Goal: Task Accomplishment & Management: Manage account settings

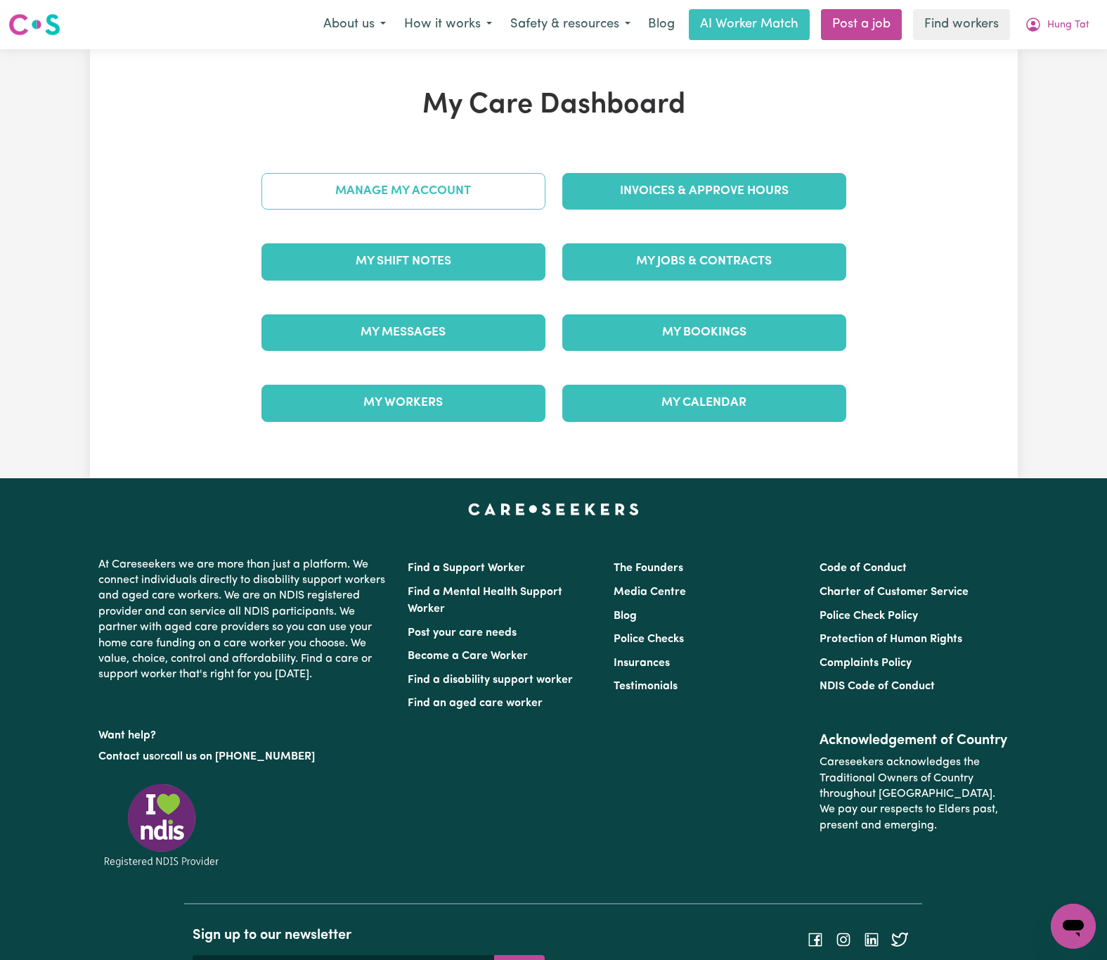
click at [368, 175] on link "Manage My Account" at bounding box center [404, 191] width 284 height 37
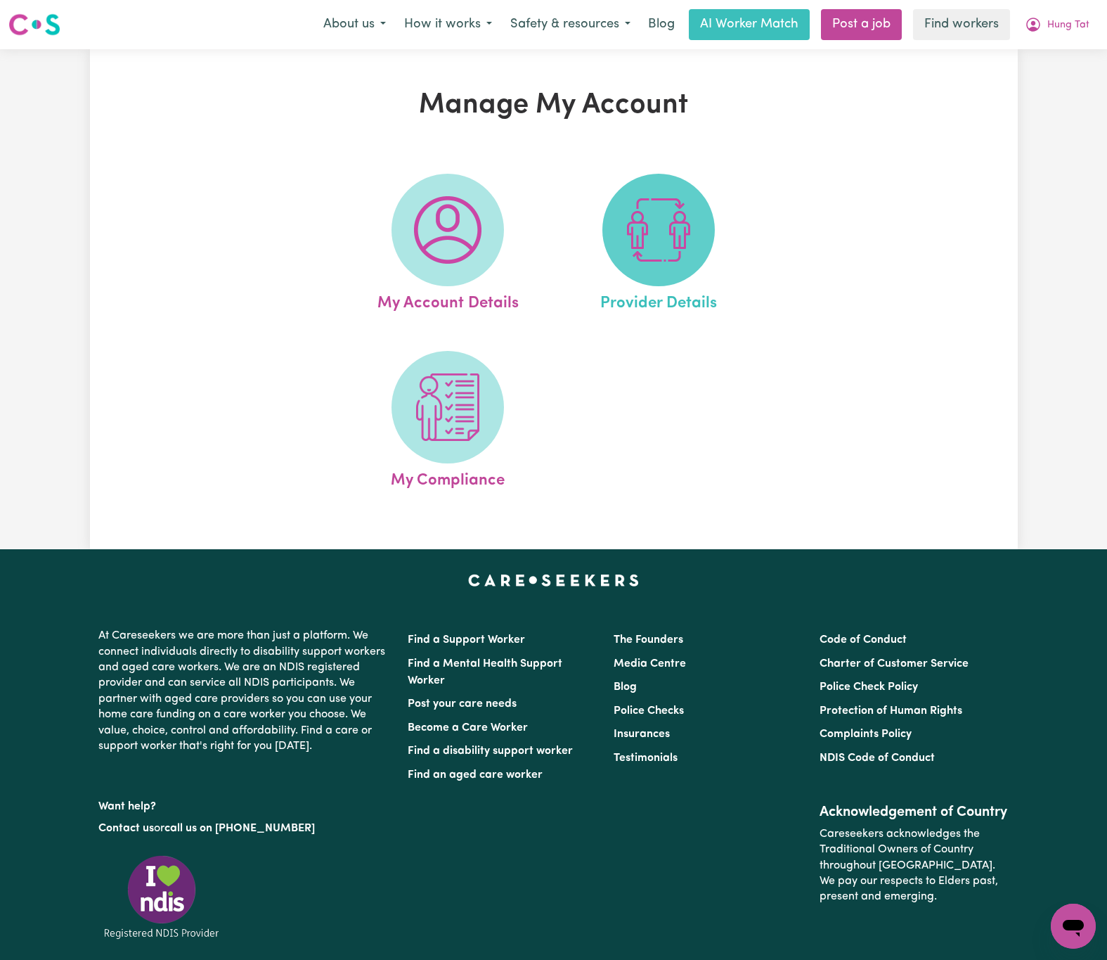
click at [650, 196] on img at bounding box center [658, 229] width 67 height 67
select select "NDIS_FUNDING_AGENCY_MANAGED"
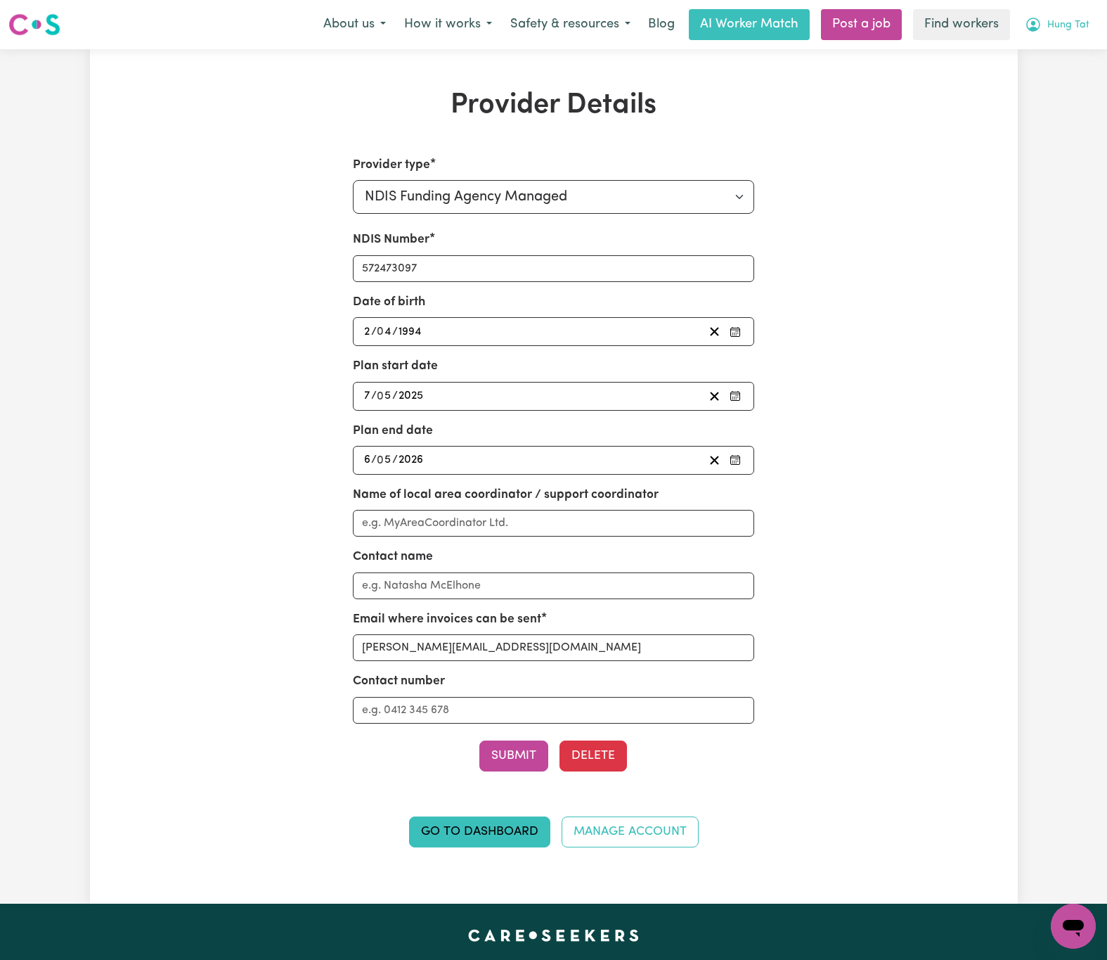
click at [1078, 32] on span "Hung Tat" at bounding box center [1069, 25] width 42 height 15
click at [1028, 110] on link "Logout" at bounding box center [1042, 107] width 111 height 27
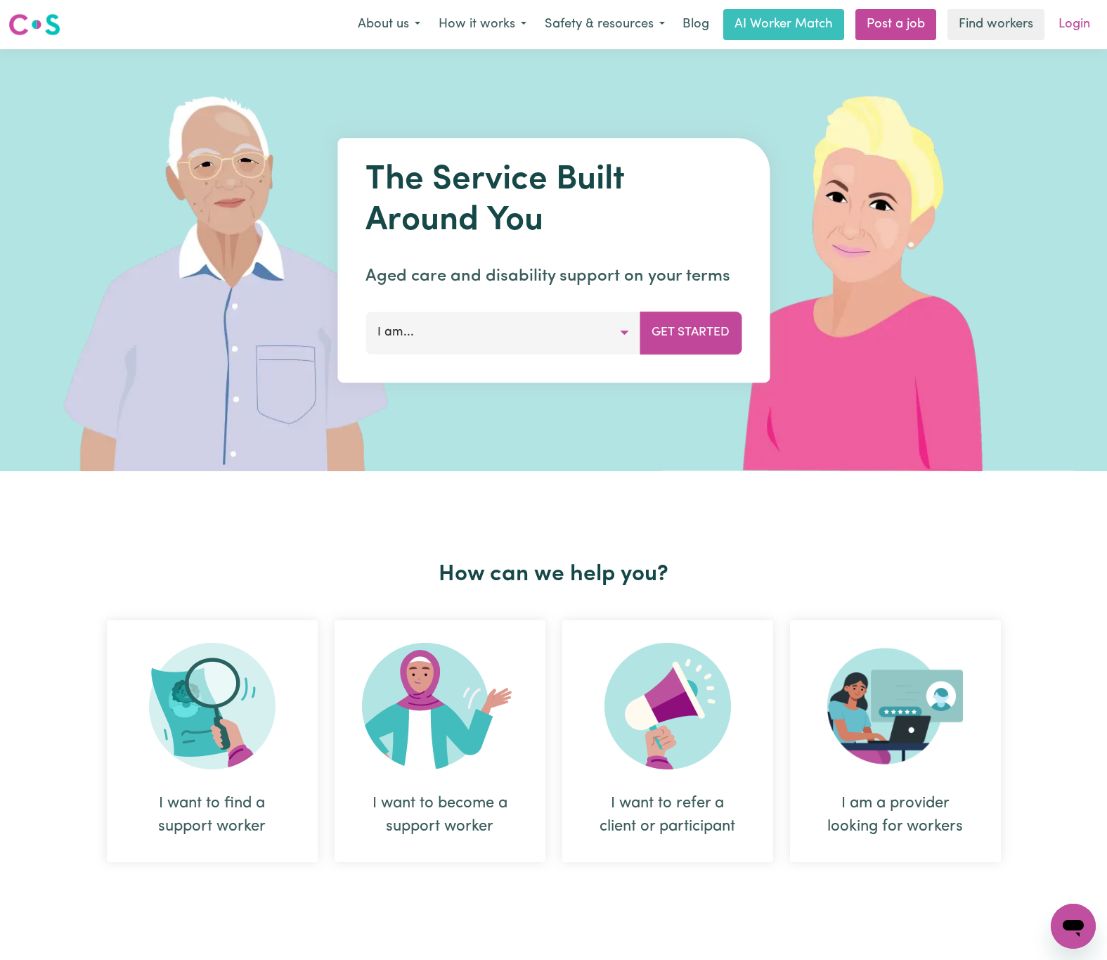
click at [1060, 23] on link "Login" at bounding box center [1074, 24] width 49 height 31
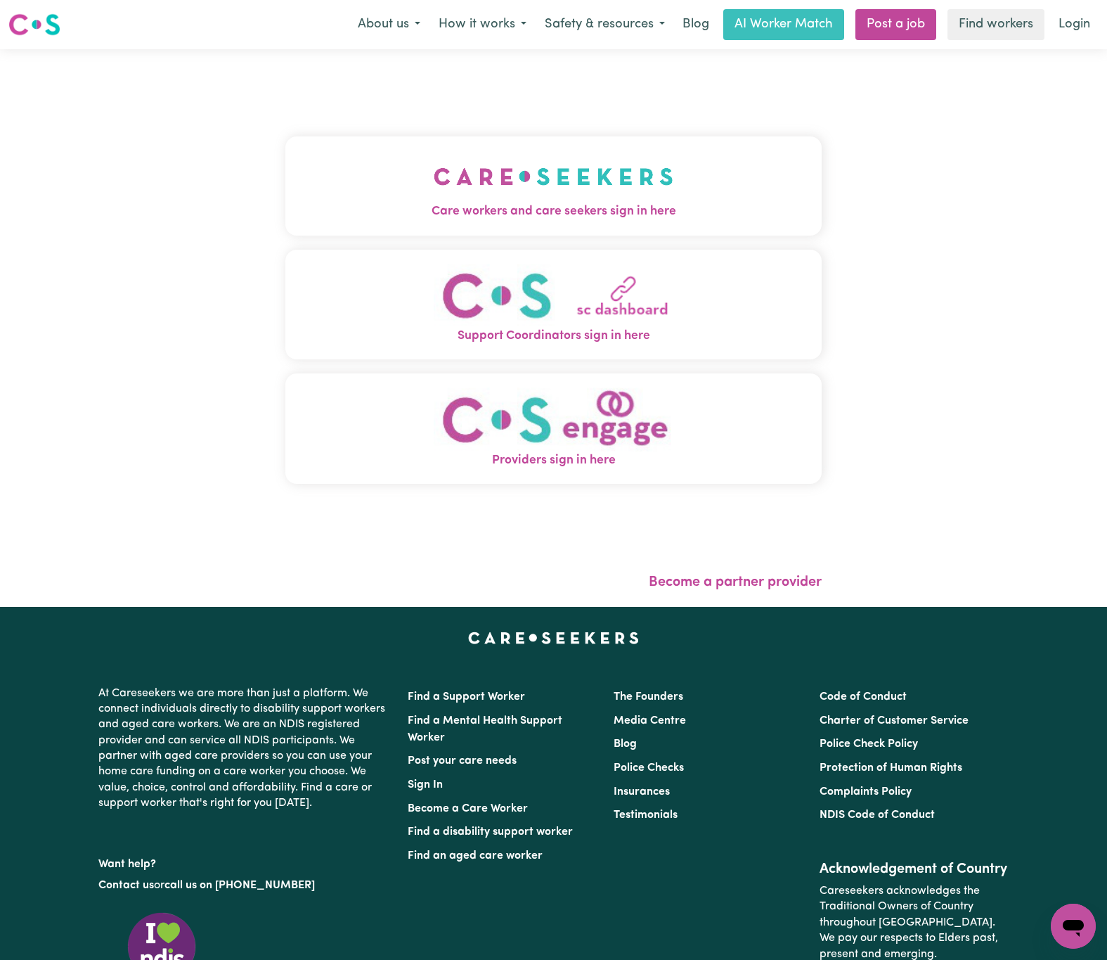
click at [470, 150] on img "Care workers and care seekers sign in here" at bounding box center [554, 176] width 240 height 52
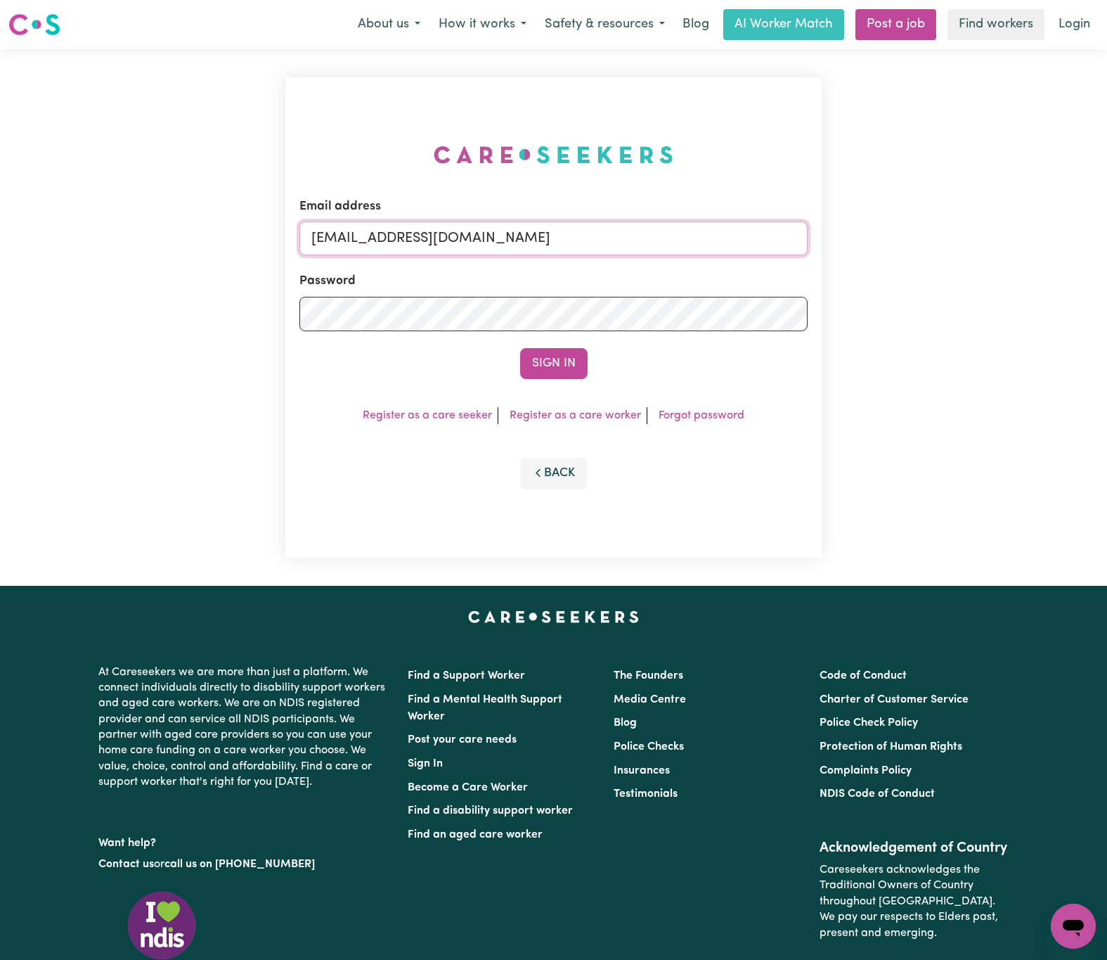
drag, startPoint x: 387, startPoint y: 240, endPoint x: 835, endPoint y: 235, distance: 448.6
click at [835, 235] on div "Email address [EMAIL_ADDRESS][DOMAIN_NAME] Password Sign In Register as a care …" at bounding box center [553, 317] width 1107 height 536
paste input "[EMAIL_ADDRESS][DOMAIN_NAME]"
type input "superuser~[EMAIL_ADDRESS][DOMAIN_NAME]"
click at [520, 348] on button "Sign In" at bounding box center [553, 363] width 67 height 31
